Goal: Task Accomplishment & Management: Use online tool/utility

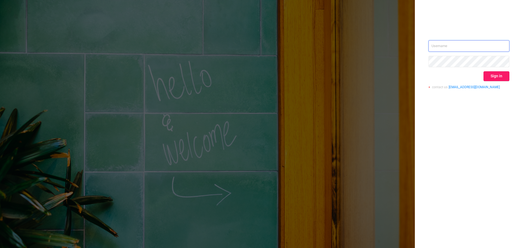
type input "[EMAIL_ADDRESS][DOMAIN_NAME]"
click at [489, 77] on button "Sign in" at bounding box center [496, 76] width 26 height 10
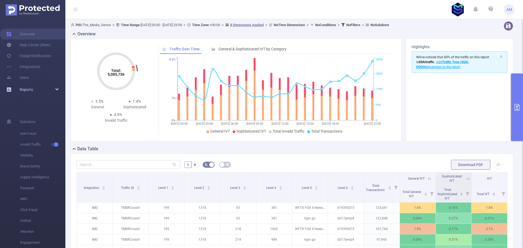
click at [33, 89] on div "Reports" at bounding box center [32, 89] width 65 height 11
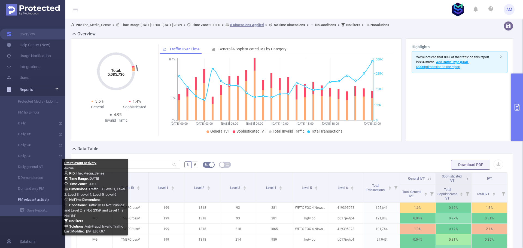
click at [40, 202] on link "PM relavant activaty" at bounding box center [35, 199] width 48 height 11
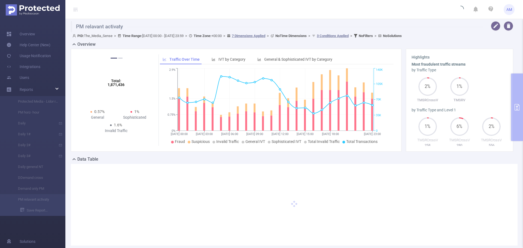
type input "[DATE] 00:00"
type input "[DATE] 23:59"
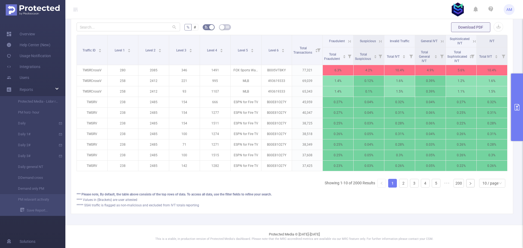
scroll to position [152, 0]
click at [488, 185] on div "10 / page" at bounding box center [490, 183] width 16 height 8
click at [490, 174] on li "50 / page" at bounding box center [488, 177] width 26 height 9
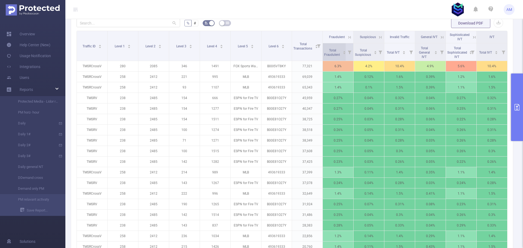
click at [330, 51] on span "Total Fraudulent" at bounding box center [332, 52] width 17 height 8
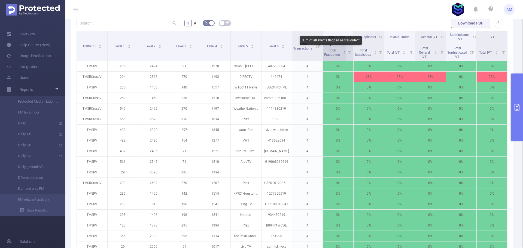
click at [330, 51] on span "Total Fraudulent" at bounding box center [332, 52] width 17 height 8
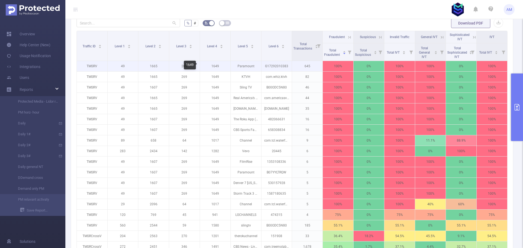
click at [215, 67] on p "1649" at bounding box center [215, 66] width 31 height 10
copy p "1649"
click at [121, 65] on p "49" at bounding box center [123, 66] width 31 height 10
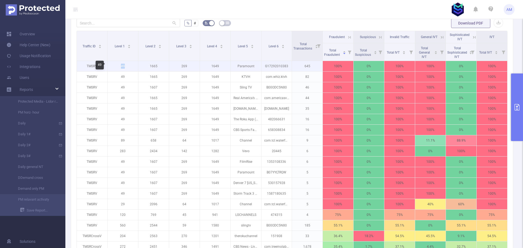
copy p "49"
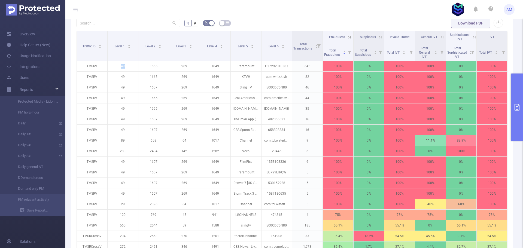
click at [347, 36] on icon at bounding box center [349, 37] width 5 height 5
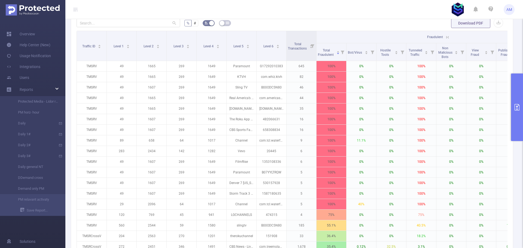
click at [447, 38] on icon at bounding box center [447, 37] width 5 height 5
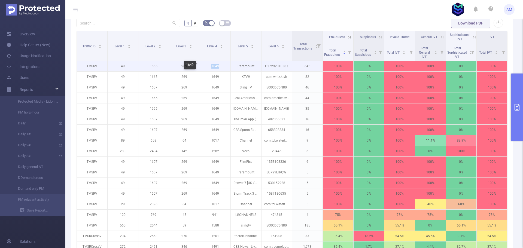
drag, startPoint x: 210, startPoint y: 66, endPoint x: 218, endPoint y: 66, distance: 8.2
click at [218, 66] on p "1649" at bounding box center [215, 66] width 31 height 10
click at [219, 66] on p "1649" at bounding box center [215, 66] width 31 height 10
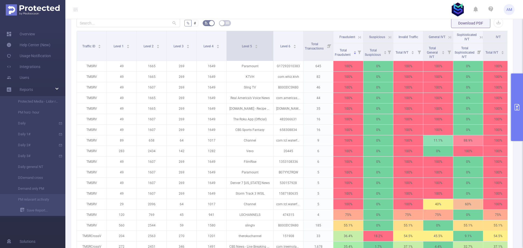
drag, startPoint x: 258, startPoint y: 45, endPoint x: 273, endPoint y: 44, distance: 14.4
click at [273, 44] on span at bounding box center [273, 46] width 3 height 30
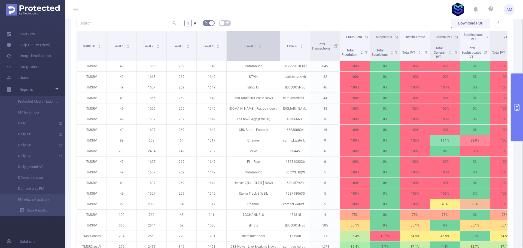
drag, startPoint x: 272, startPoint y: 46, endPoint x: 279, endPoint y: 46, distance: 6.8
click at [279, 46] on span at bounding box center [280, 46] width 3 height 30
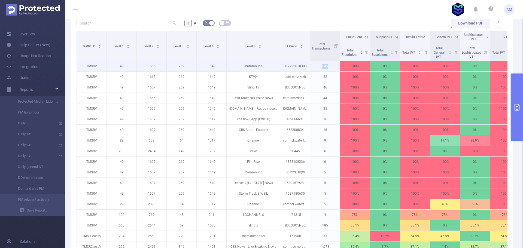
drag, startPoint x: 321, startPoint y: 66, endPoint x: 330, endPoint y: 65, distance: 8.7
click at [330, 65] on p "645" at bounding box center [325, 66] width 30 height 10
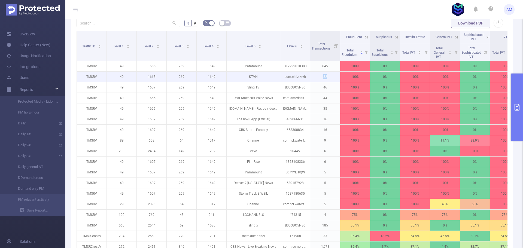
drag, startPoint x: 323, startPoint y: 77, endPoint x: 329, endPoint y: 77, distance: 6.0
click at [329, 77] on p "82" at bounding box center [325, 77] width 30 height 10
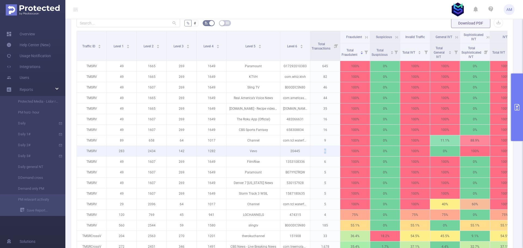
drag, startPoint x: 323, startPoint y: 151, endPoint x: 330, endPoint y: 152, distance: 6.8
click at [330, 152] on p "6" at bounding box center [325, 151] width 30 height 10
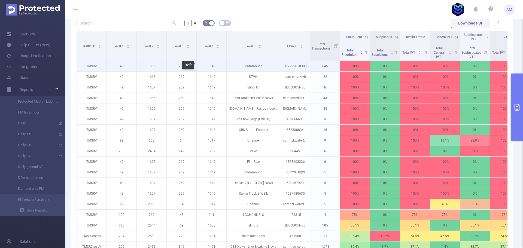
click at [210, 65] on p "1649" at bounding box center [212, 66] width 30 height 10
copy p "1649"
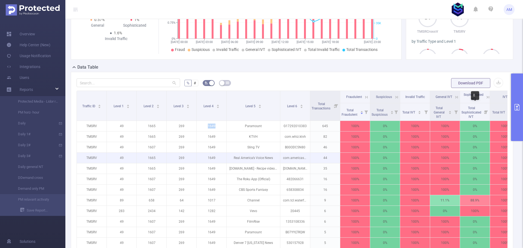
scroll to position [0, 0]
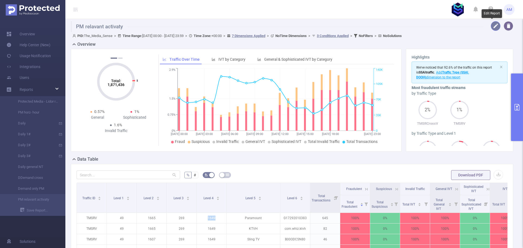
click at [493, 28] on button "button" at bounding box center [496, 26] width 10 height 10
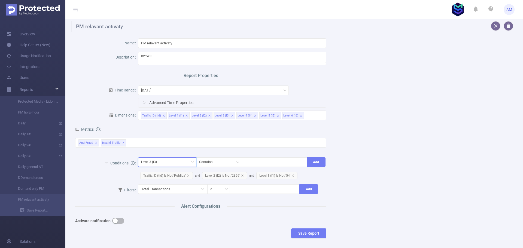
click at [164, 162] on div "Level 3 (l3)" at bounding box center [167, 162] width 52 height 9
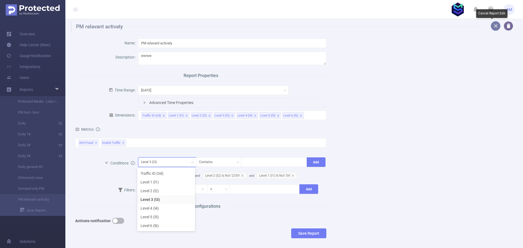
click at [492, 23] on button "button" at bounding box center [496, 26] width 10 height 10
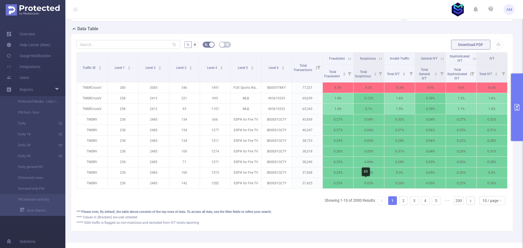
scroll to position [152, 0]
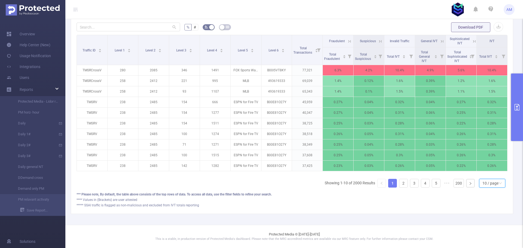
click at [499, 184] on icon "icon: down" at bounding box center [500, 183] width 3 height 3
click at [491, 175] on li "50 / page" at bounding box center [488, 177] width 26 height 9
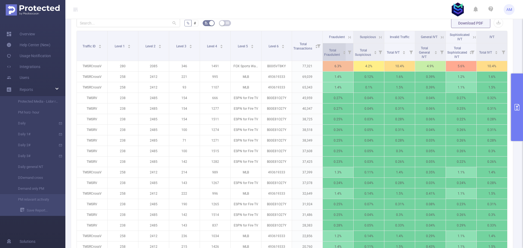
click at [330, 49] on span "Total Fraudulent" at bounding box center [332, 52] width 17 height 8
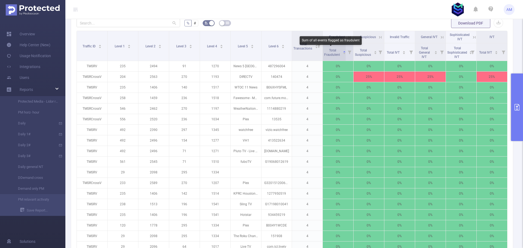
click at [330, 49] on span "Total Fraudulent" at bounding box center [332, 52] width 17 height 8
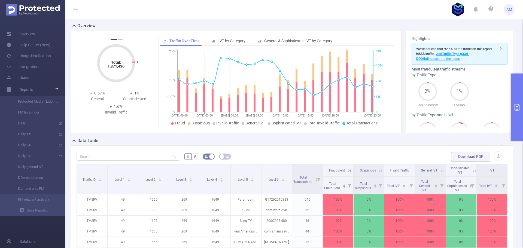
scroll to position [0, 0]
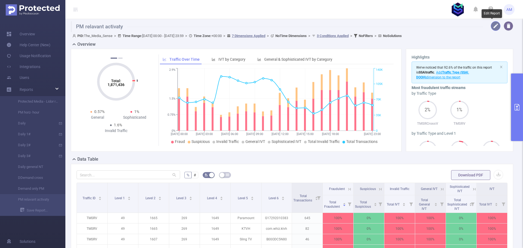
click at [491, 27] on button "button" at bounding box center [496, 26] width 10 height 10
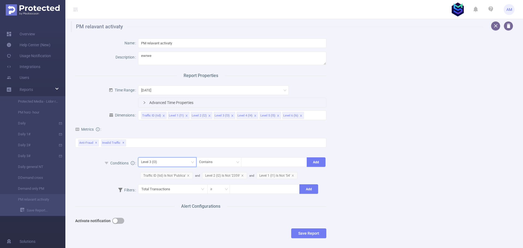
click at [172, 162] on div "Level 3 (l3)" at bounding box center [167, 162] width 52 height 9
click at [157, 208] on li "Level 4 (l4)" at bounding box center [166, 208] width 58 height 9
click at [214, 163] on div "Contains" at bounding box center [207, 162] width 17 height 9
click at [205, 192] on li "Is Not" at bounding box center [217, 191] width 45 height 9
click at [267, 163] on div at bounding box center [274, 162] width 60 height 9
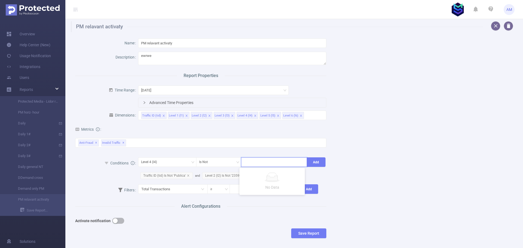
paste input "1649"
type input "1649"
click at [263, 175] on li "1649" at bounding box center [271, 173] width 65 height 9
click at [313, 161] on button "Add" at bounding box center [316, 162] width 19 height 10
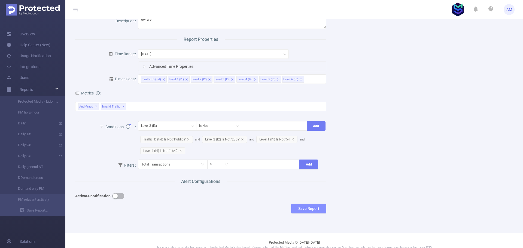
scroll to position [44, 0]
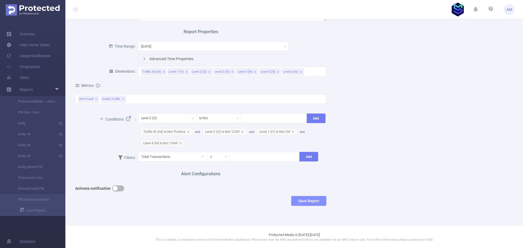
click at [319, 202] on button "Save Report" at bounding box center [308, 201] width 35 height 10
click at [333, 185] on button "Save" at bounding box center [332, 184] width 13 height 7
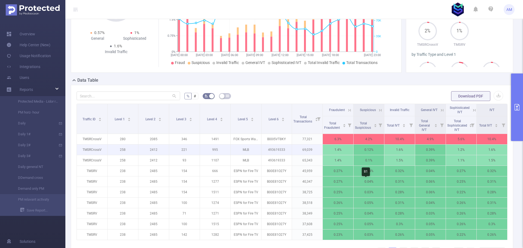
scroll to position [152, 0]
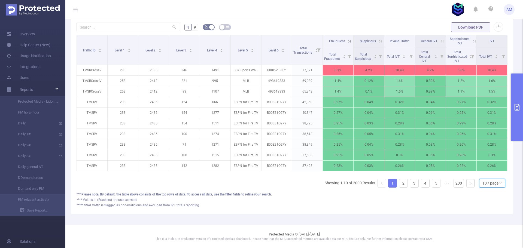
click at [486, 183] on div "10 / page" at bounding box center [490, 183] width 16 height 8
click at [490, 173] on li "50 / page" at bounding box center [488, 177] width 26 height 9
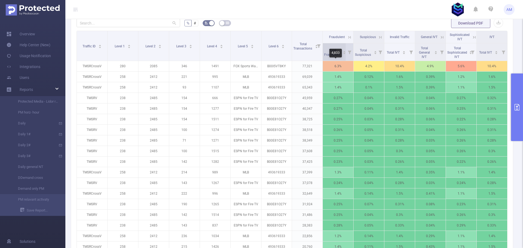
click at [324, 52] on span "Total Fraudulent" at bounding box center [332, 52] width 17 height 10
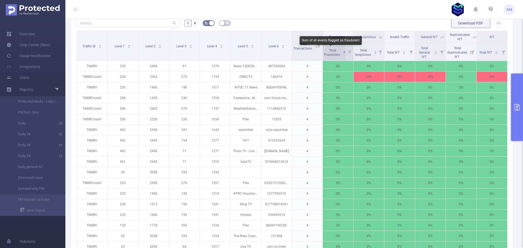
click at [330, 51] on span "Total Fraudulent" at bounding box center [332, 52] width 17 height 8
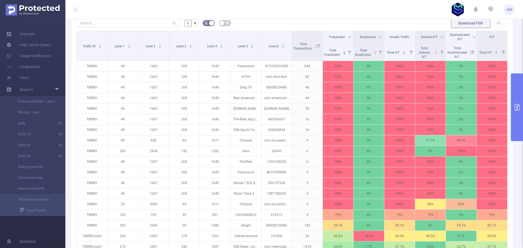
click at [516, 98] on button "primary" at bounding box center [517, 108] width 12 height 68
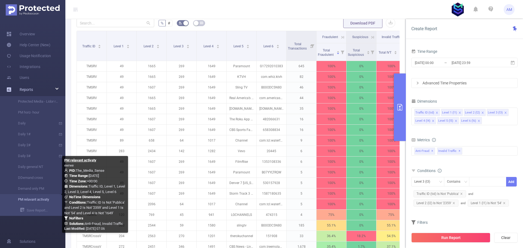
click at [45, 199] on link "PM relavant activaty" at bounding box center [35, 199] width 48 height 11
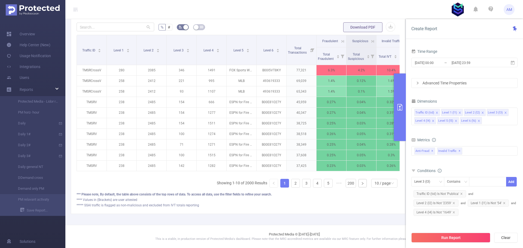
scroll to position [86, 0]
click at [381, 183] on div "10 / page" at bounding box center [382, 183] width 16 height 8
click at [380, 175] on div "Traffic ID Level 1 Level 2 Level 3 Level 4 Level 5 Level 6 Total Transactions F…" at bounding box center [238, 105] width 323 height 140
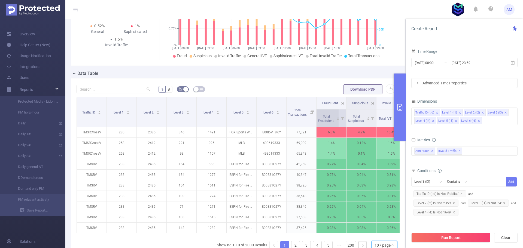
click at [325, 123] on span "Total Fraudulent" at bounding box center [326, 119] width 17 height 8
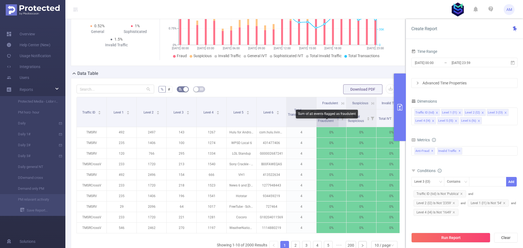
click at [325, 123] on span "Total Fraudulent" at bounding box center [326, 119] width 17 height 8
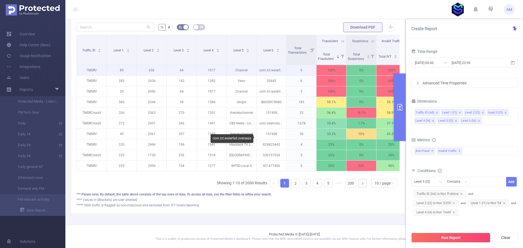
scroll to position [159, 0]
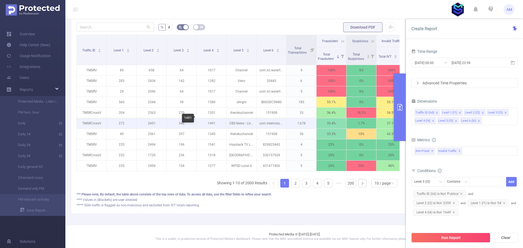
click at [212, 119] on p "1491" at bounding box center [212, 123] width 30 height 10
copy p "1491"
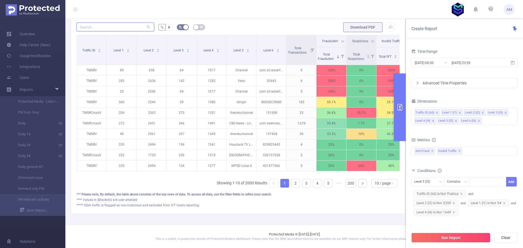
click at [108, 23] on input "text" at bounding box center [116, 27] width 78 height 9
paste input "1491"
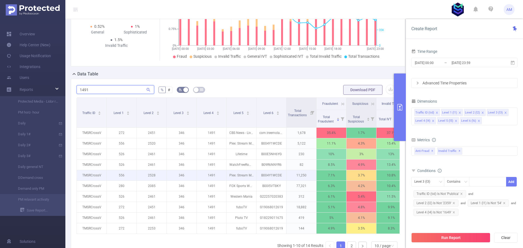
scroll to position [78, 0]
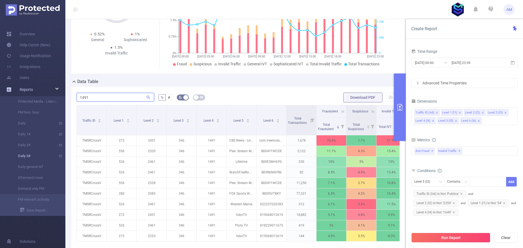
type input "1491"
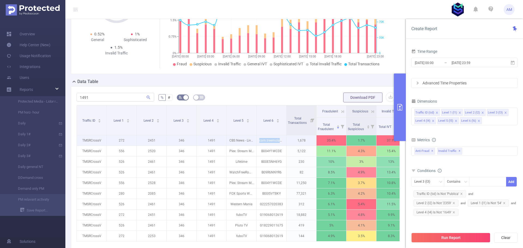
drag, startPoint x: 260, startPoint y: 148, endPoint x: 288, endPoint y: 148, distance: 28.3
click at [288, 146] on tr "TMSRCrossV 272 2451 346 1491 CBS News - Live Breaking News com.treemolabs.apps.…" at bounding box center [286, 140] width 419 height 11
copy p "com.treemolabs.apps.cbsnews"
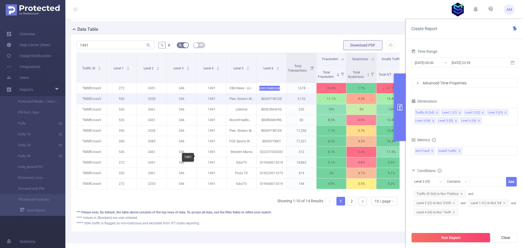
scroll to position [132, 0]
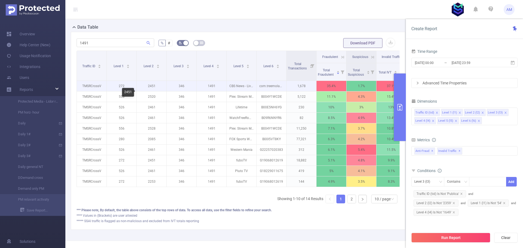
click at [152, 91] on p "2451" at bounding box center [152, 86] width 30 height 10
copy p "2451"
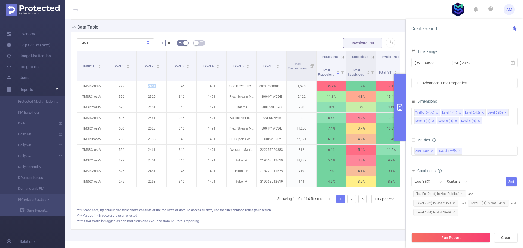
click at [399, 103] on button "primary" at bounding box center [400, 108] width 12 height 68
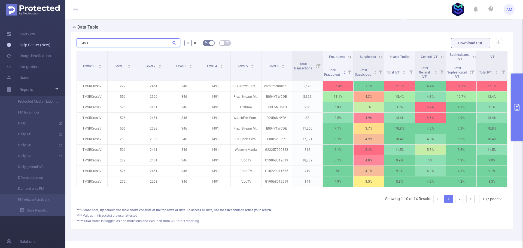
drag, startPoint x: 85, startPoint y: 42, endPoint x: 42, endPoint y: 42, distance: 43.0
click at [42, 42] on section "Overview Help Center (New) Usage Notification Integrations Users Reports Protec…" at bounding box center [261, 124] width 523 height 248
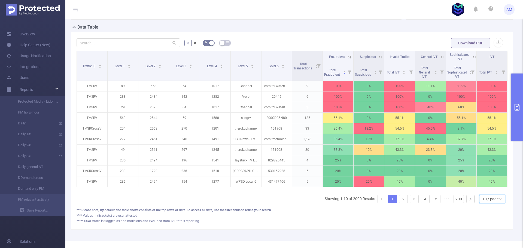
click at [486, 201] on div "10 / page" at bounding box center [490, 199] width 16 height 8
click at [485, 190] on li "50 / page" at bounding box center [488, 193] width 26 height 9
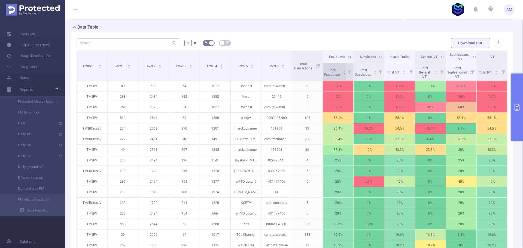
click at [329, 68] on span "Total Fraudulent" at bounding box center [332, 72] width 17 height 10
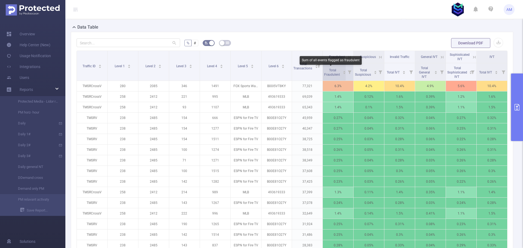
click at [330, 69] on span "Total Fraudulent" at bounding box center [332, 72] width 17 height 8
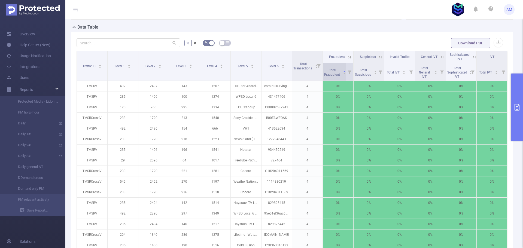
click at [331, 72] on span "Total Fraudulent" at bounding box center [332, 72] width 17 height 8
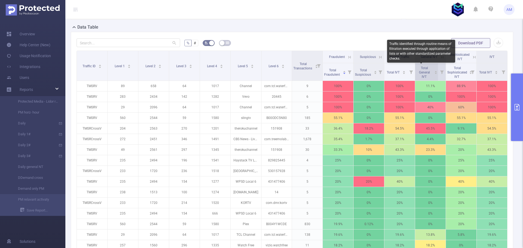
click at [426, 72] on span "Total General IVT" at bounding box center [424, 72] width 11 height 13
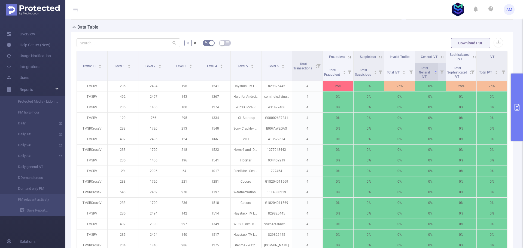
click at [427, 68] on span "Total General IVT" at bounding box center [424, 72] width 16 height 14
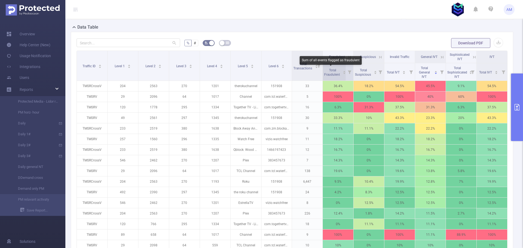
click at [330, 70] on span "Total Fraudulent" at bounding box center [332, 72] width 17 height 8
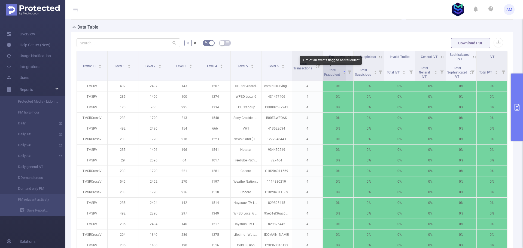
click at [330, 70] on span "Total Fraudulent" at bounding box center [332, 72] width 17 height 8
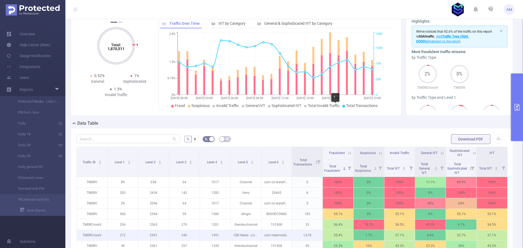
scroll to position [0, 0]
